Goal: Transaction & Acquisition: Purchase product/service

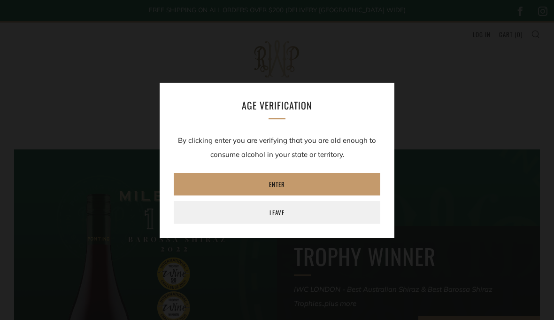
click at [284, 185] on link "Enter" at bounding box center [277, 184] width 207 height 23
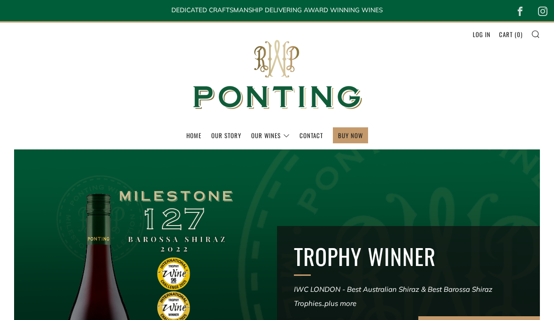
click at [355, 136] on link "BUY NOW" at bounding box center [350, 135] width 25 height 15
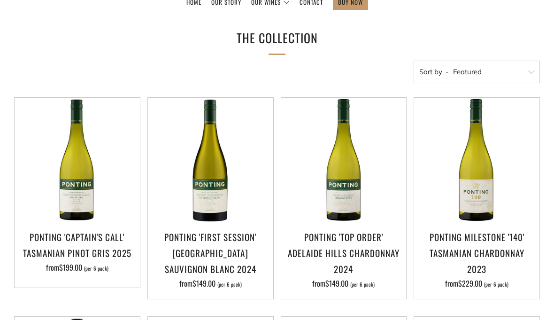
scroll to position [146, 0]
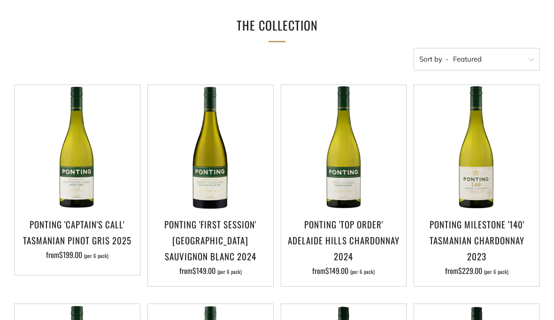
click at [349, 203] on img at bounding box center [343, 147] width 125 height 125
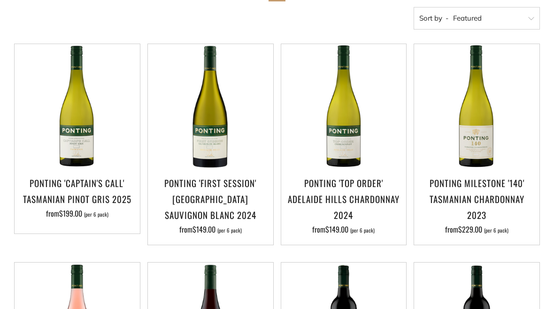
scroll to position [181, 0]
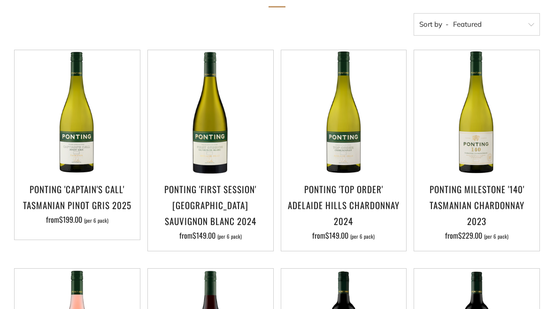
click at [222, 162] on img at bounding box center [210, 112] width 125 height 125
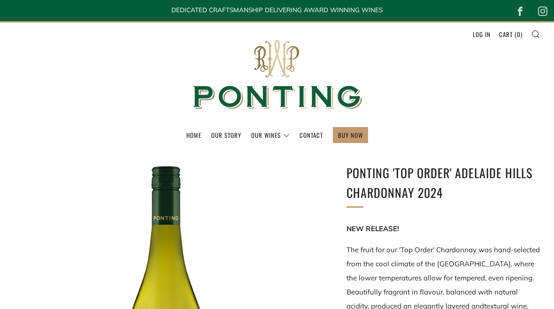
scroll to position [10, 0]
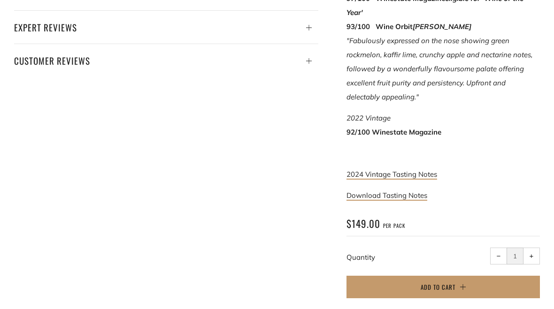
scroll to position [525, 0]
click at [447, 282] on span "Add to Cart" at bounding box center [438, 286] width 35 height 9
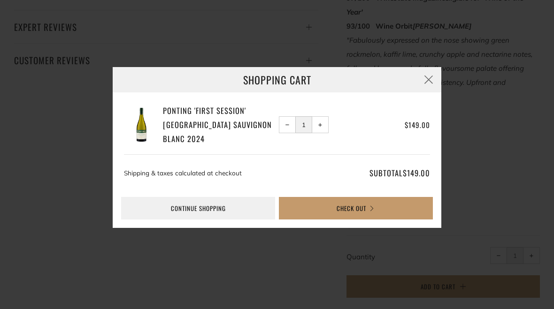
click at [358, 220] on button "Check Out" at bounding box center [356, 208] width 154 height 23
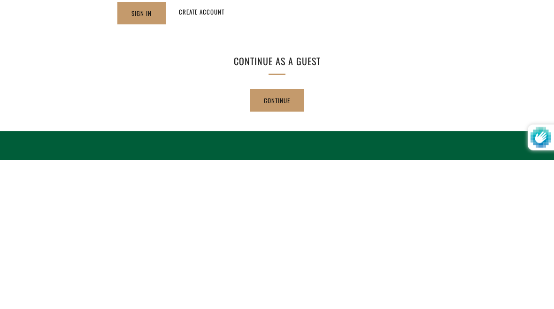
scroll to position [158, 0]
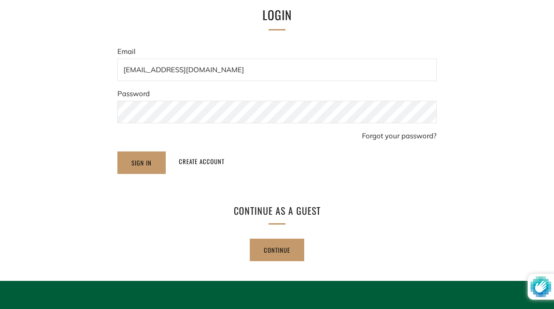
type input "[EMAIL_ADDRESS][DOMAIN_NAME]"
click at [141, 162] on input "Sign In" at bounding box center [141, 163] width 48 height 23
